Goal: Obtain resource: Obtain resource

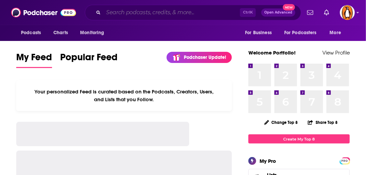
click at [168, 14] on input "Search podcasts, credits, & more..." at bounding box center [171, 12] width 137 height 11
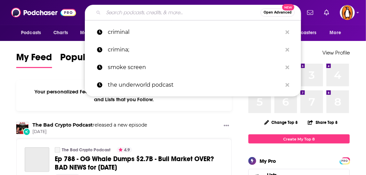
paste input "SiriusXM’s The Burnouts with [PERSON_NAME] & [PERSON_NAME]"
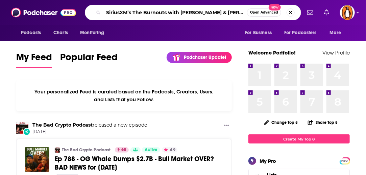
drag, startPoint x: 132, startPoint y: 11, endPoint x: 89, endPoint y: 8, distance: 43.7
click at [89, 8] on div "SiriusXM’s The Burnouts with [PERSON_NAME] & [PERSON_NAME] Open Advanced New" at bounding box center [193, 13] width 216 height 16
type input "The Burnouts with [PERSON_NAME] & [PERSON_NAME]"
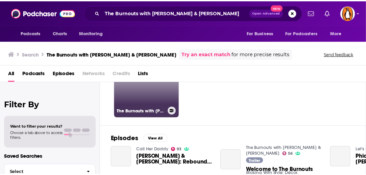
scroll to position [52, 0]
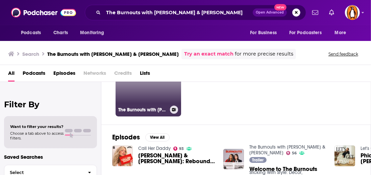
click at [147, 90] on link "56 The Burnouts with [PERSON_NAME] & [PERSON_NAME]" at bounding box center [149, 84] width 66 height 66
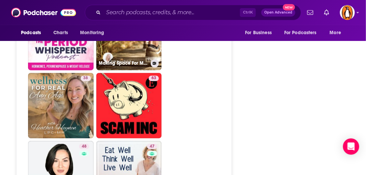
scroll to position [1232, 0]
click at [139, 13] on input "Search podcasts, credits, & more..." at bounding box center [171, 12] width 137 height 11
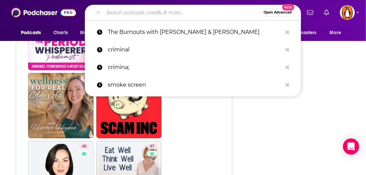
paste input "[PERSON_NAME]"
type input "[PERSON_NAME]"
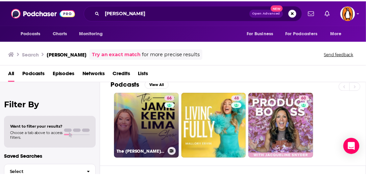
scroll to position [9, 0]
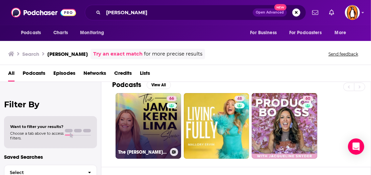
click at [155, 120] on link "66 The [PERSON_NAME] Show" at bounding box center [149, 126] width 66 height 66
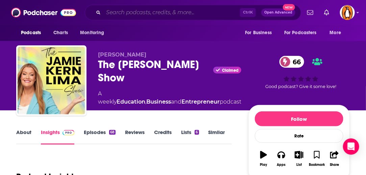
click at [145, 12] on input "Search podcasts, credits, & more..." at bounding box center [171, 12] width 137 height 11
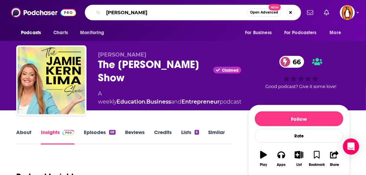
type input "[PERSON_NAME]"
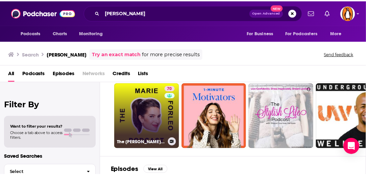
scroll to position [19, 0]
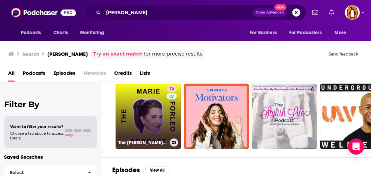
click at [157, 119] on link "70 The [PERSON_NAME] Podcast" at bounding box center [149, 116] width 66 height 66
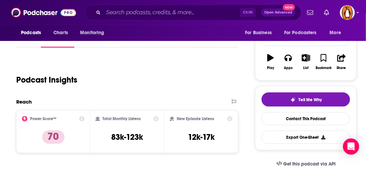
scroll to position [98, 0]
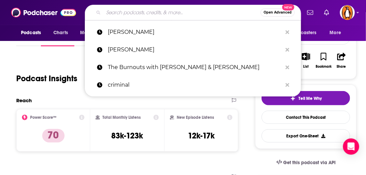
click at [166, 13] on input "Search podcasts, credits, & more..." at bounding box center [181, 12] width 157 height 11
paste input "Working Hard with [PERSON_NAME]"
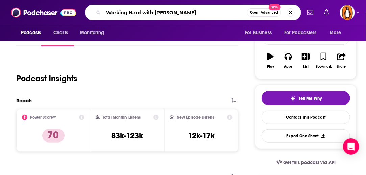
type input "Working Hard with [PERSON_NAME]"
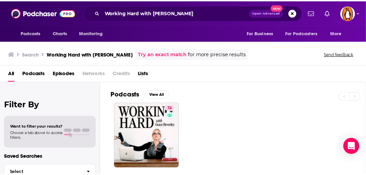
scroll to position [2, 0]
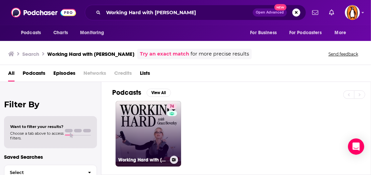
click at [162, 128] on link "74 Working Hard with [PERSON_NAME]" at bounding box center [149, 134] width 66 height 66
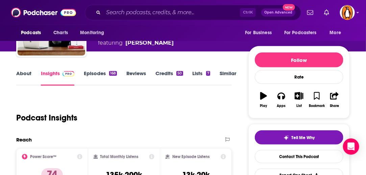
scroll to position [58, 0]
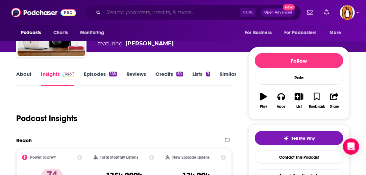
click at [139, 15] on input "Search podcasts, credits, & more..." at bounding box center [171, 12] width 137 height 11
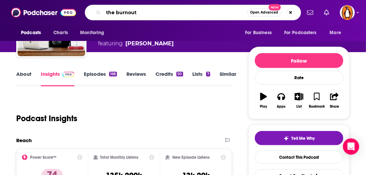
type input "the burnouts"
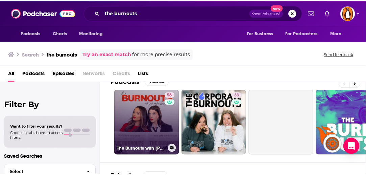
scroll to position [13, 0]
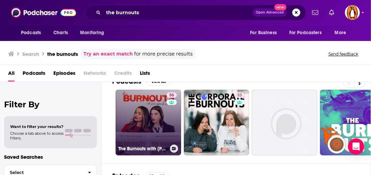
click at [154, 115] on link "56 The Burnouts with [PERSON_NAME] & [PERSON_NAME]" at bounding box center [149, 123] width 66 height 66
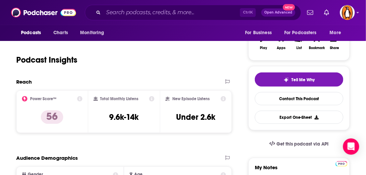
scroll to position [118, 0]
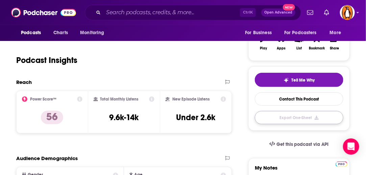
click at [290, 118] on button "Export One-Sheet" at bounding box center [299, 117] width 89 height 13
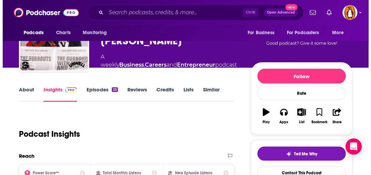
scroll to position [0, 0]
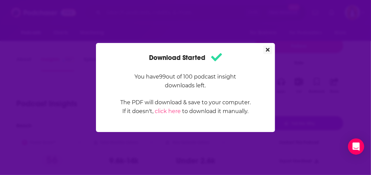
click at [268, 50] on icon "Close" at bounding box center [268, 50] width 4 height 4
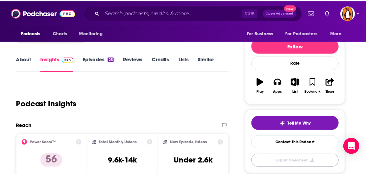
scroll to position [74, 0]
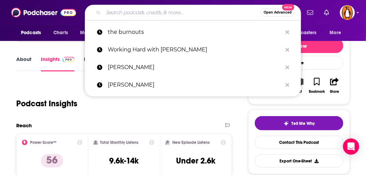
click at [123, 13] on input "Search podcasts, credits, & more..." at bounding box center [181, 12] width 157 height 11
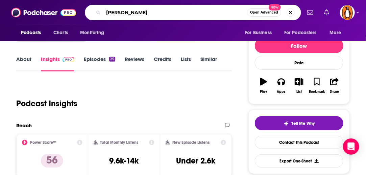
type input "[PERSON_NAME]"
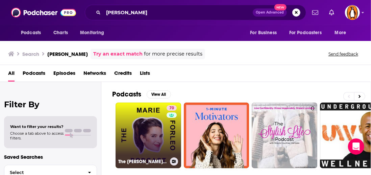
click at [157, 134] on link "70 The [PERSON_NAME] Podcast" at bounding box center [149, 135] width 66 height 66
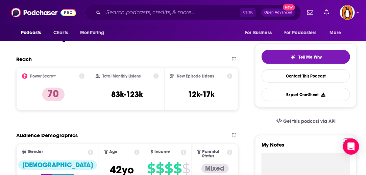
scroll to position [140, 0]
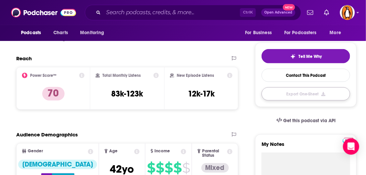
click at [290, 94] on button "Export One-Sheet" at bounding box center [306, 93] width 89 height 13
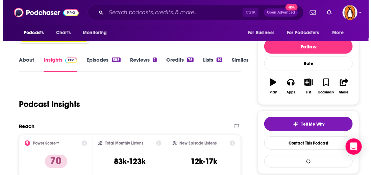
scroll to position [0, 0]
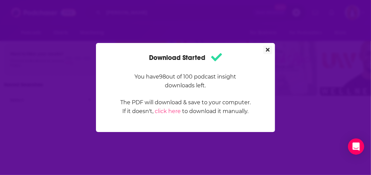
click at [269, 49] on icon "Close" at bounding box center [268, 49] width 4 height 5
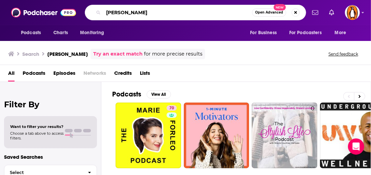
click at [143, 14] on input "[PERSON_NAME]" at bounding box center [177, 12] width 149 height 11
type input "M"
type input "begin again"
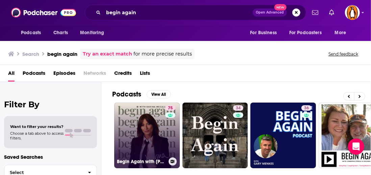
click at [145, 120] on link "75 Begin Again with [PERSON_NAME]" at bounding box center [147, 135] width 66 height 66
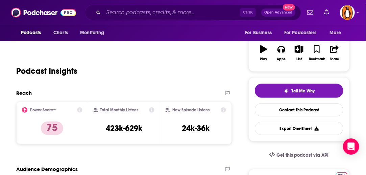
scroll to position [106, 0]
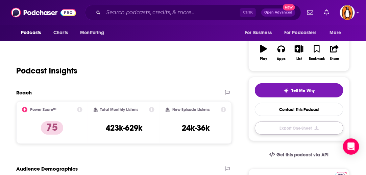
click at [296, 128] on button "Export One-Sheet" at bounding box center [299, 127] width 89 height 13
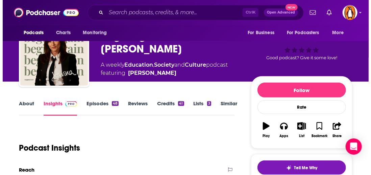
scroll to position [0, 0]
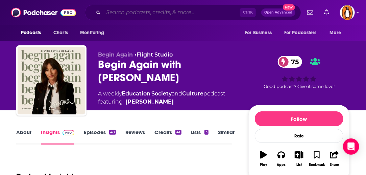
click at [141, 13] on input "Search podcasts, credits, & more..." at bounding box center [171, 12] width 137 height 11
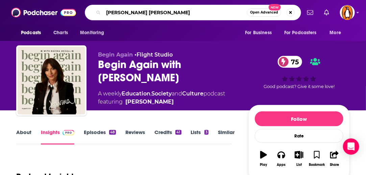
type input "[PERSON_NAME]"
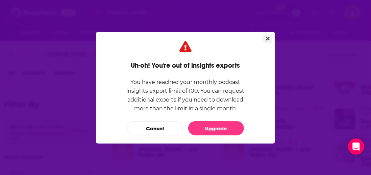
click at [267, 38] on icon "Close" at bounding box center [268, 38] width 4 height 4
